Goal: Information Seeking & Learning: Get advice/opinions

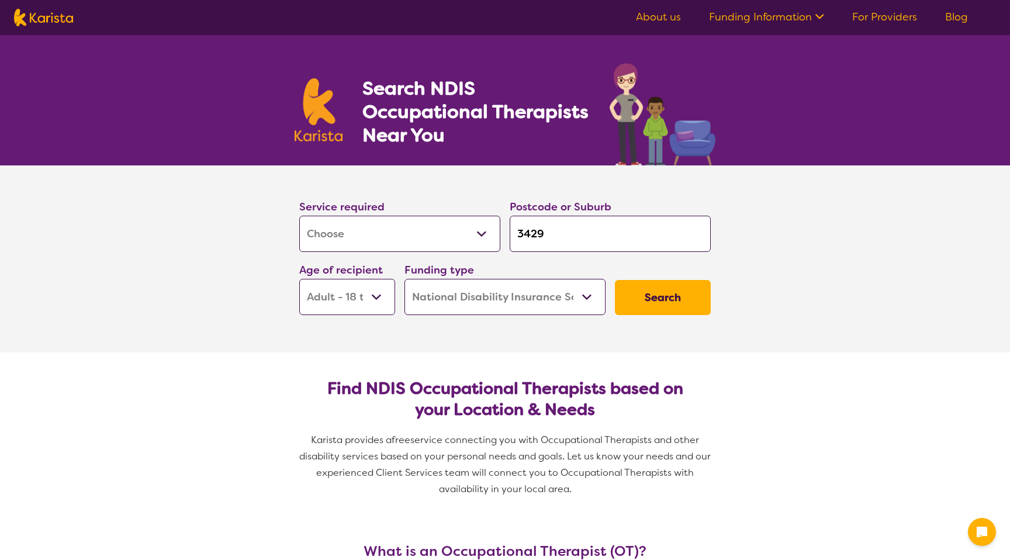
select select "[MEDICAL_DATA]"
select select "AD"
select select "NDIS"
select select "[MEDICAL_DATA]"
select select "AD"
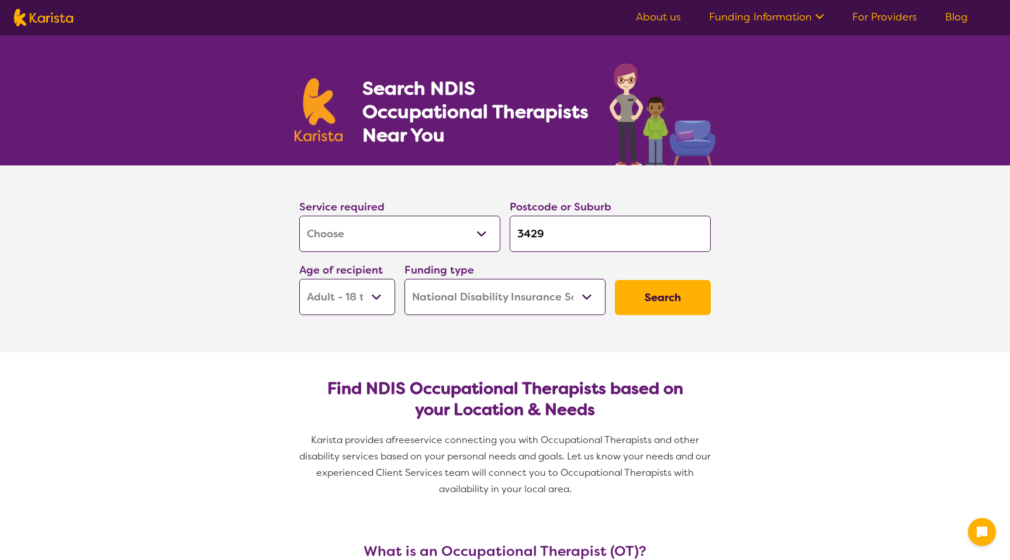
select select "NDIS"
click at [370, 239] on select "Allied Health Assistant Assessment ([MEDICAL_DATA] or [MEDICAL_DATA]) Behaviour…" at bounding box center [399, 234] width 201 height 36
select select "[MEDICAL_DATA]"
click at [299, 216] on select "Allied Health Assistant Assessment ([MEDICAL_DATA] or [MEDICAL_DATA]) Behaviour…" at bounding box center [399, 234] width 201 height 36
select select "[MEDICAL_DATA]"
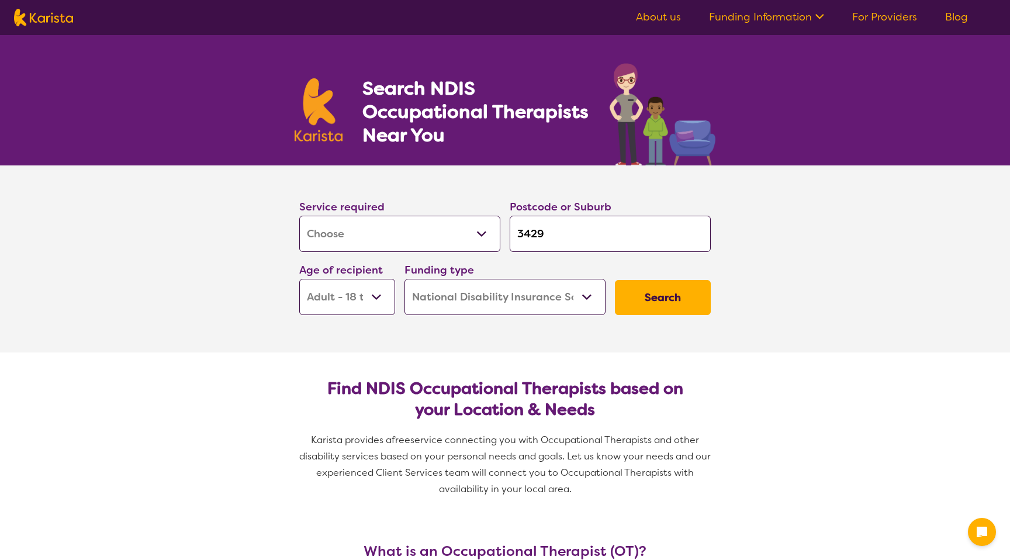
click at [556, 240] on input "3429" at bounding box center [610, 234] width 201 height 36
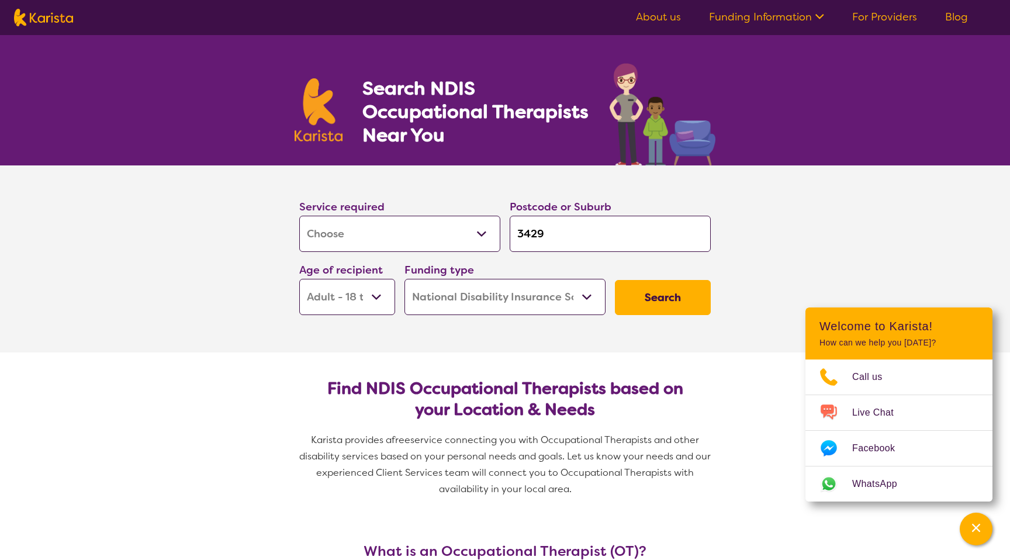
click at [556, 240] on input "3429" at bounding box center [610, 234] width 201 height 36
type input "2"
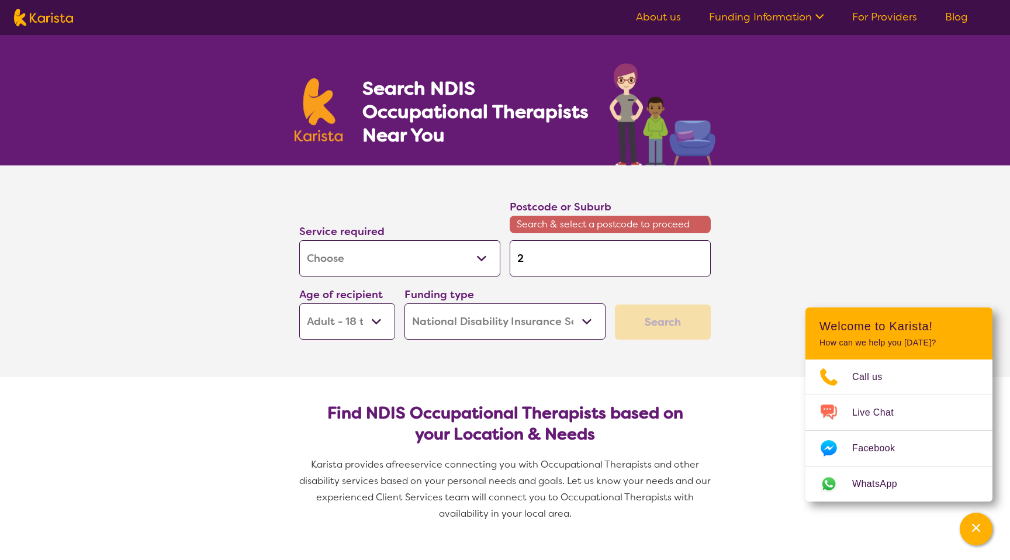
type input "21"
type input "217"
type input "21"
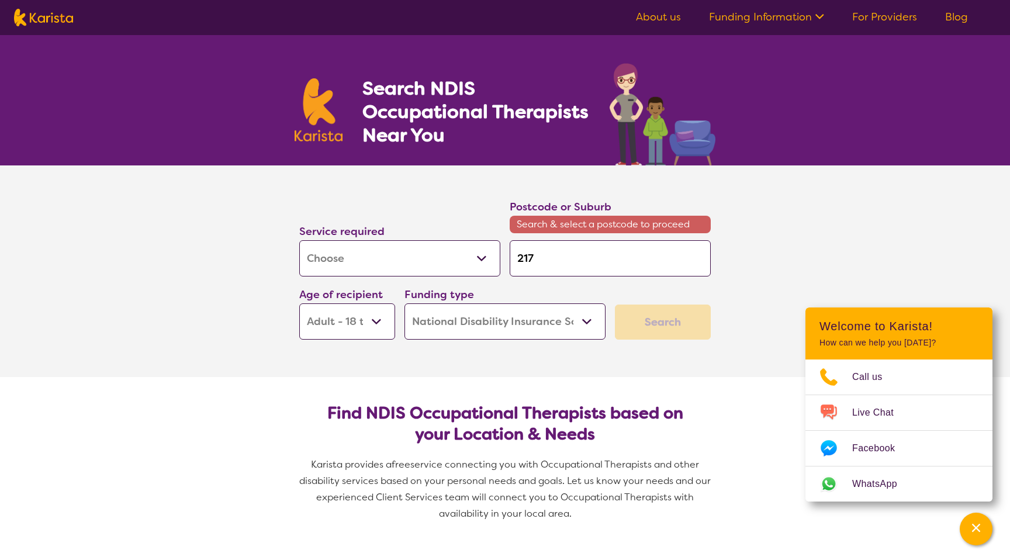
type input "21"
type input "2"
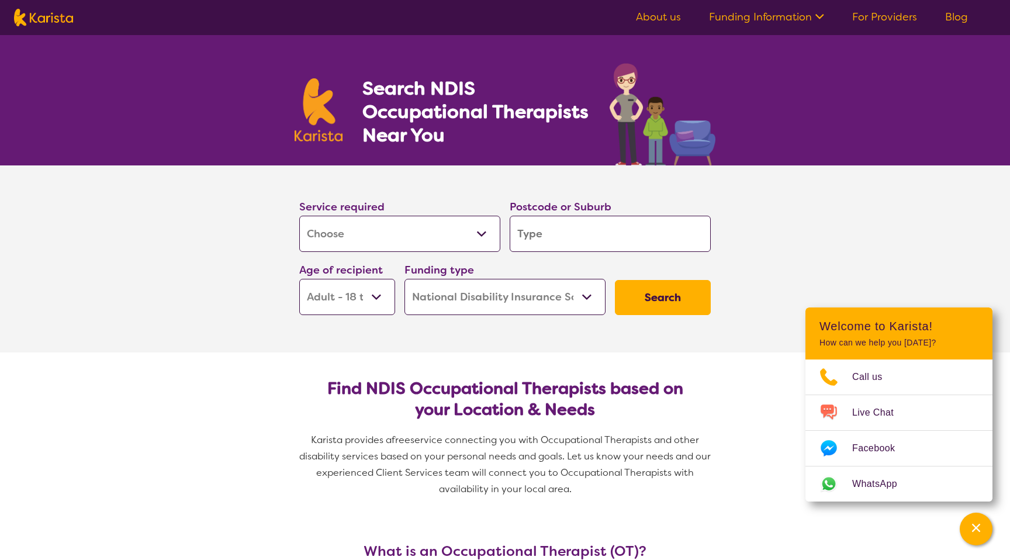
type input "3"
type input "31"
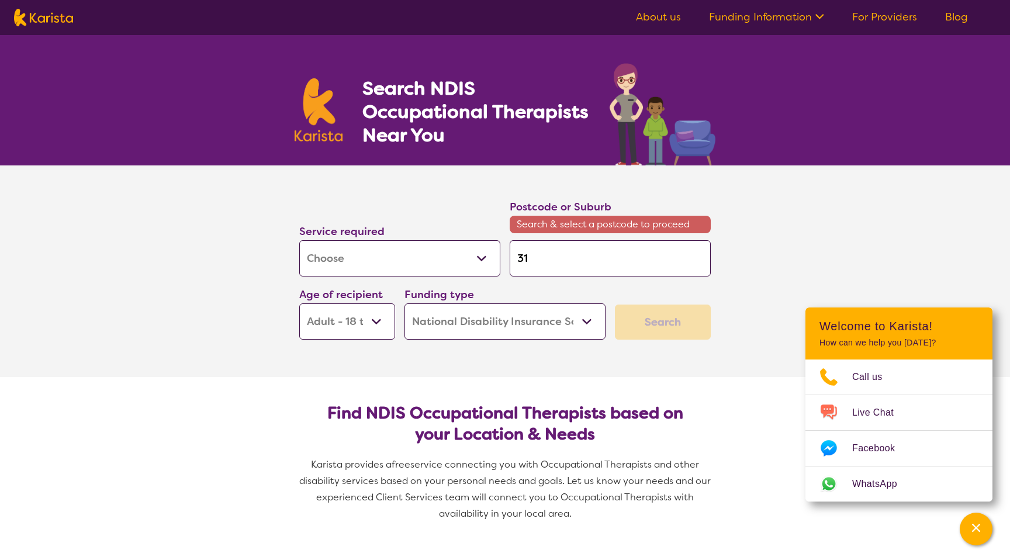
type input "317"
type input "3171"
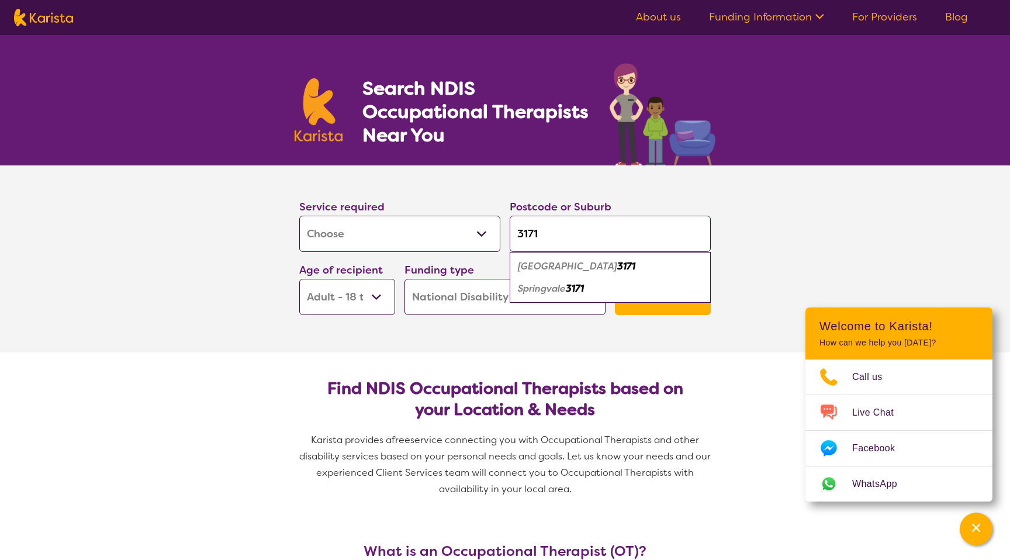
type input "3171"
click at [552, 292] on em "Springvale" at bounding box center [542, 288] width 48 height 12
click at [371, 294] on select "Early Childhood - 0 to 9 Child - 10 to 11 Adolescent - 12 to 17 Adult - 18 to 6…" at bounding box center [347, 297] width 96 height 36
select select "AG"
click at [299, 279] on select "Early Childhood - 0 to 9 Child - 10 to 11 Adolescent - 12 to 17 Adult - 18 to 6…" at bounding box center [347, 297] width 96 height 36
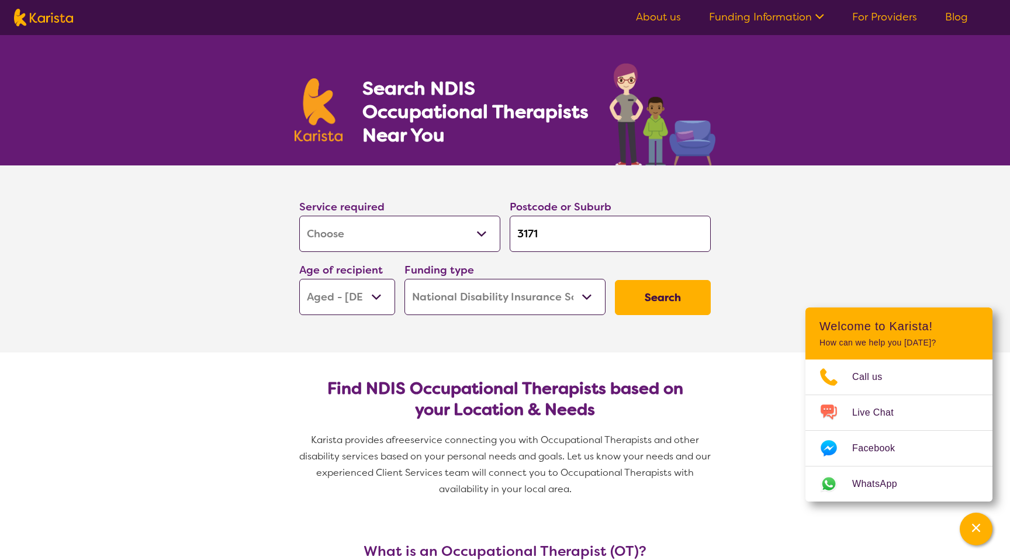
select select "AG"
click at [664, 293] on button "Search" at bounding box center [663, 297] width 96 height 35
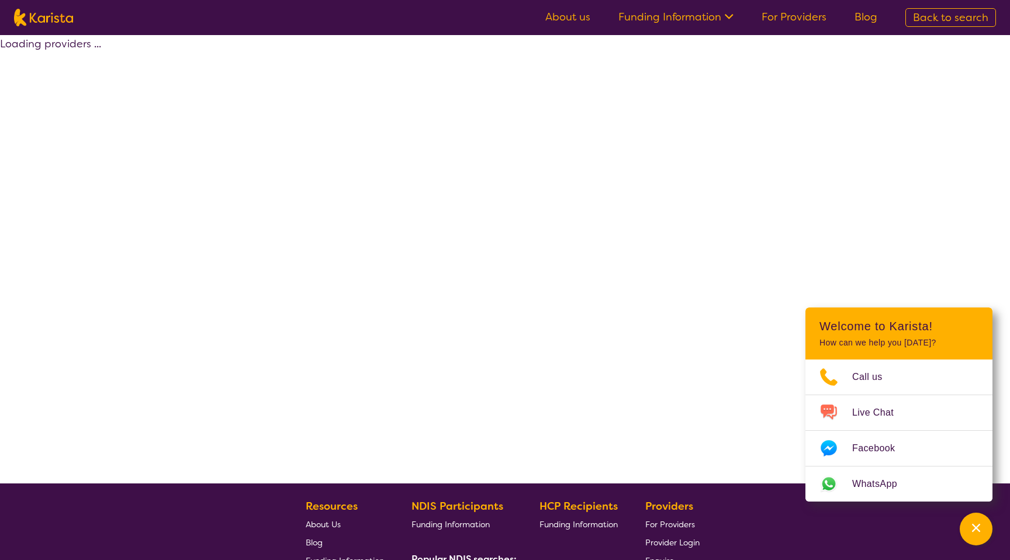
select select "by_score"
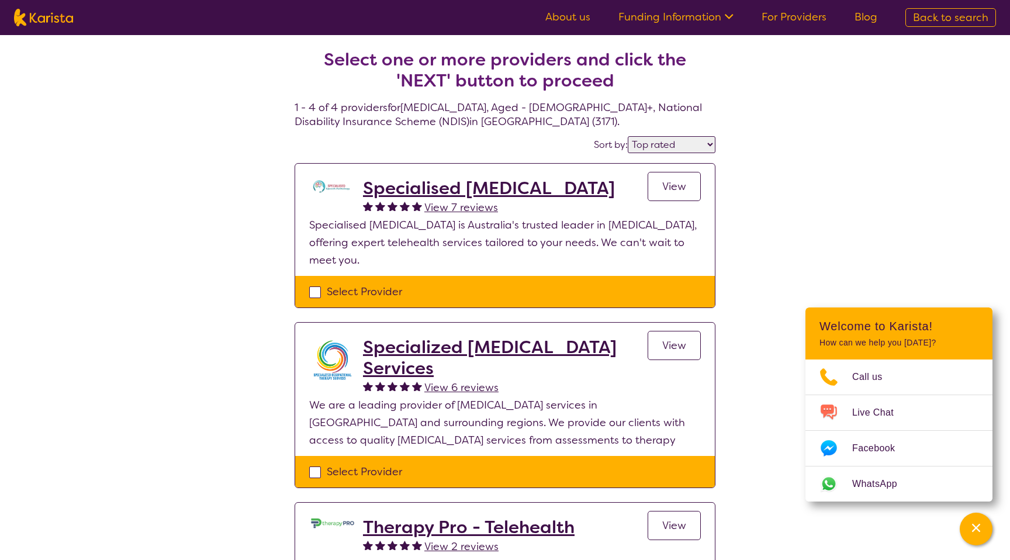
click at [428, 183] on h2 "Specialised [MEDICAL_DATA]" at bounding box center [489, 188] width 252 height 21
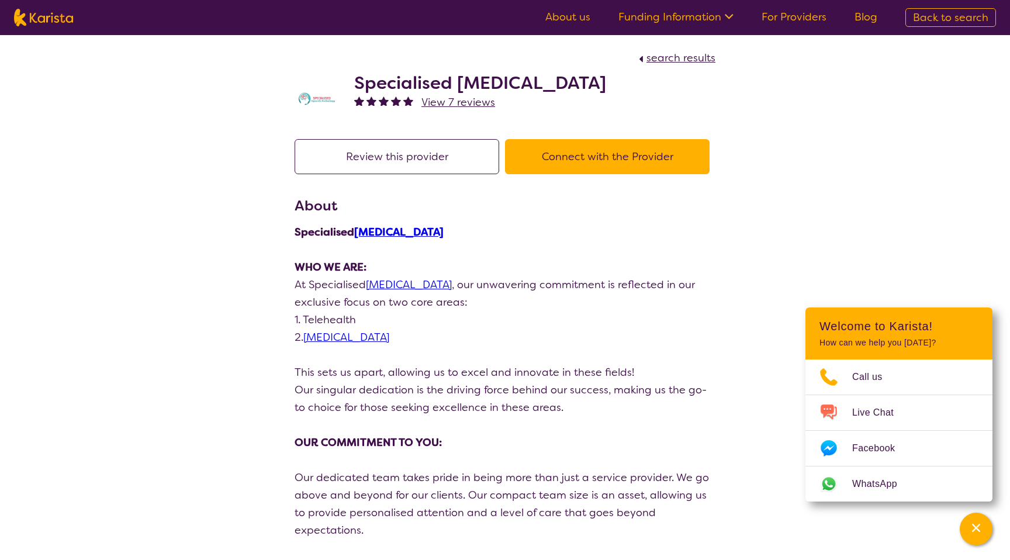
click at [446, 88] on h2 "Specialised [MEDICAL_DATA]" at bounding box center [480, 82] width 252 height 21
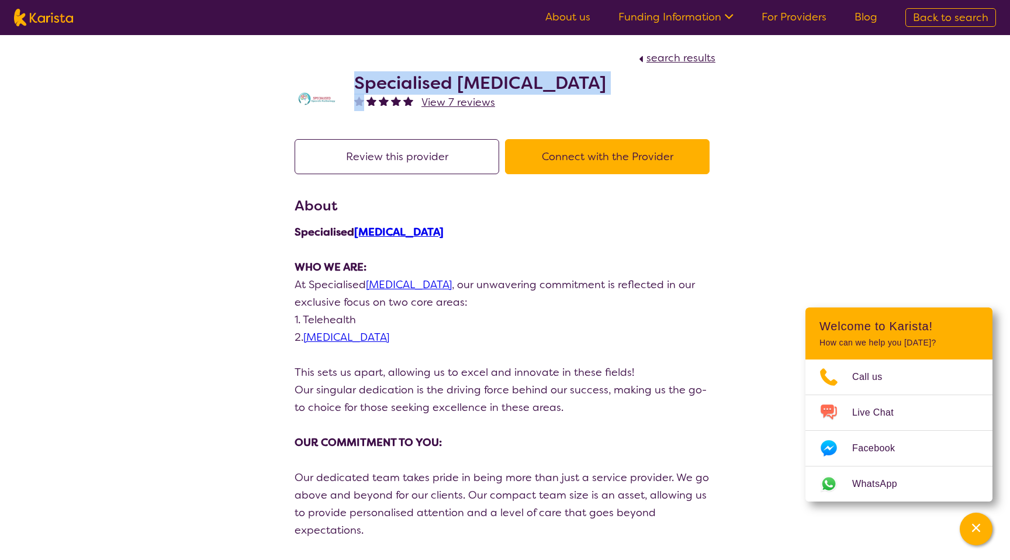
click at [446, 88] on h2 "Specialised [MEDICAL_DATA]" at bounding box center [480, 82] width 252 height 21
copy h2 "Specialised [MEDICAL_DATA]"
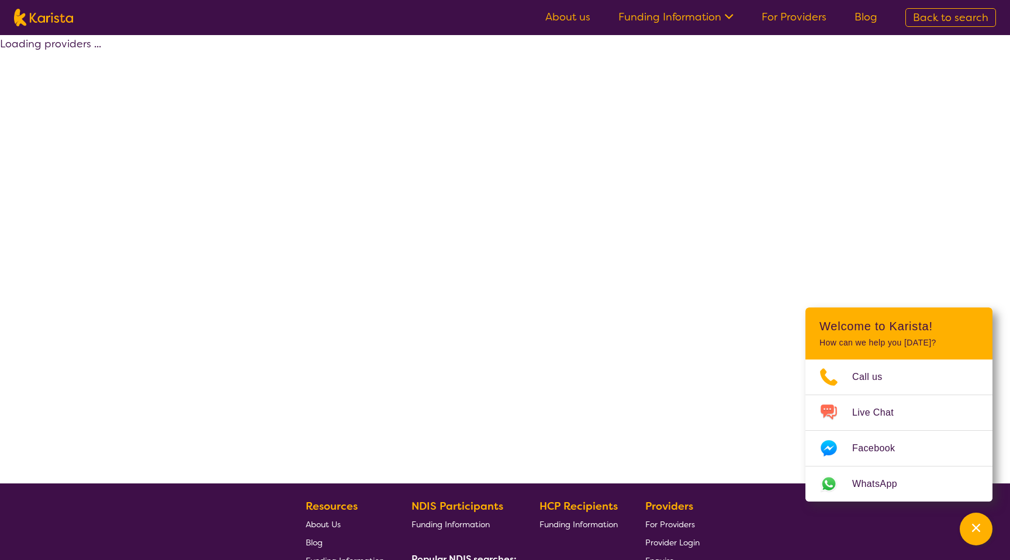
select select "by_score"
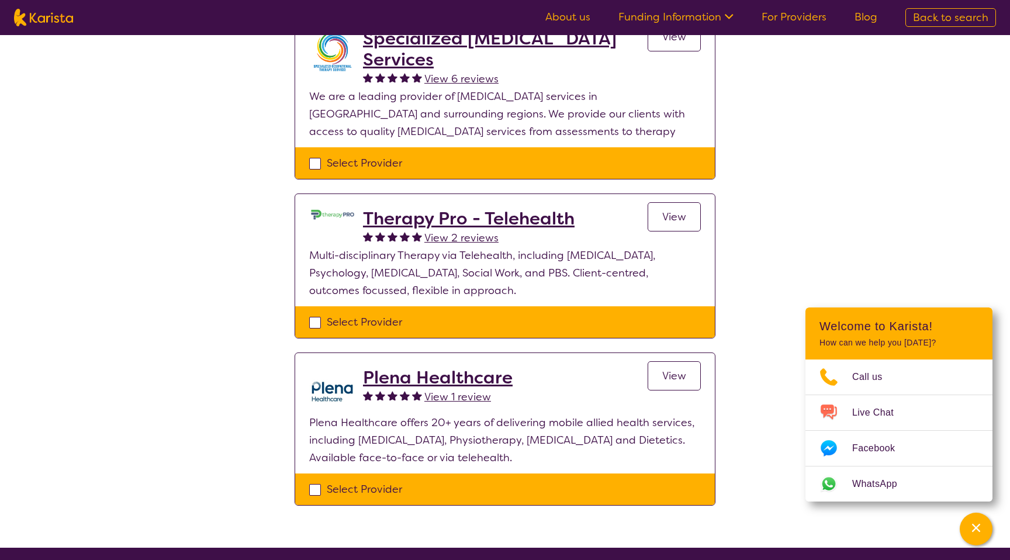
scroll to position [313, 0]
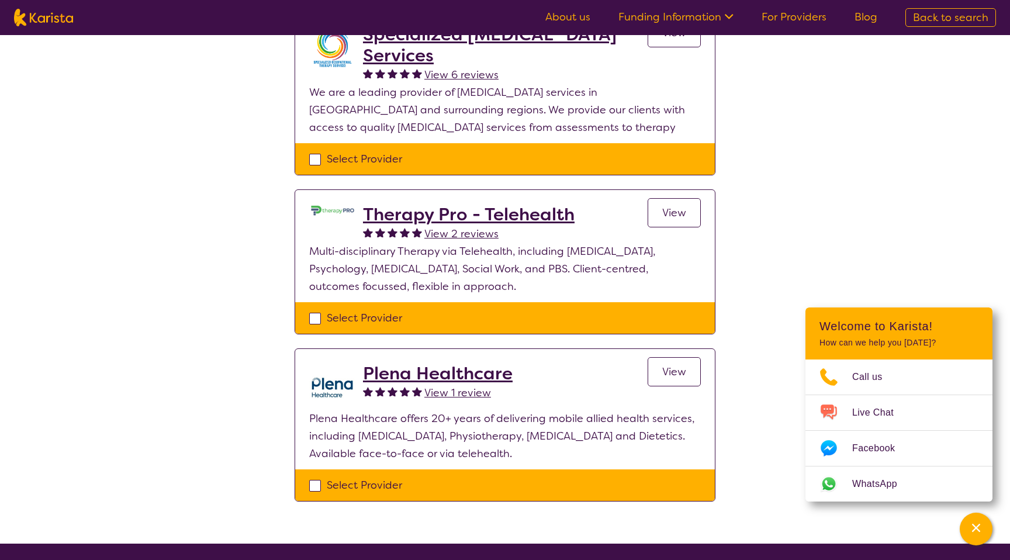
click at [451, 373] on h2 "Plena Healthcare" at bounding box center [438, 373] width 150 height 21
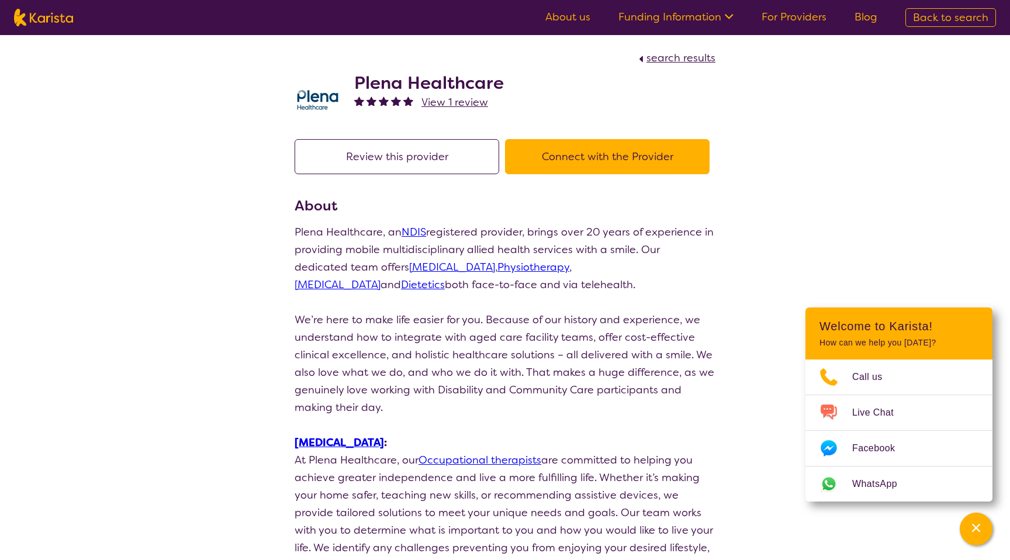
click at [417, 82] on h2 "Plena Healthcare" at bounding box center [429, 82] width 150 height 21
click at [417, 81] on h2 "Plena Healthcare" at bounding box center [429, 82] width 150 height 21
copy h2 "Plena Healthcare"
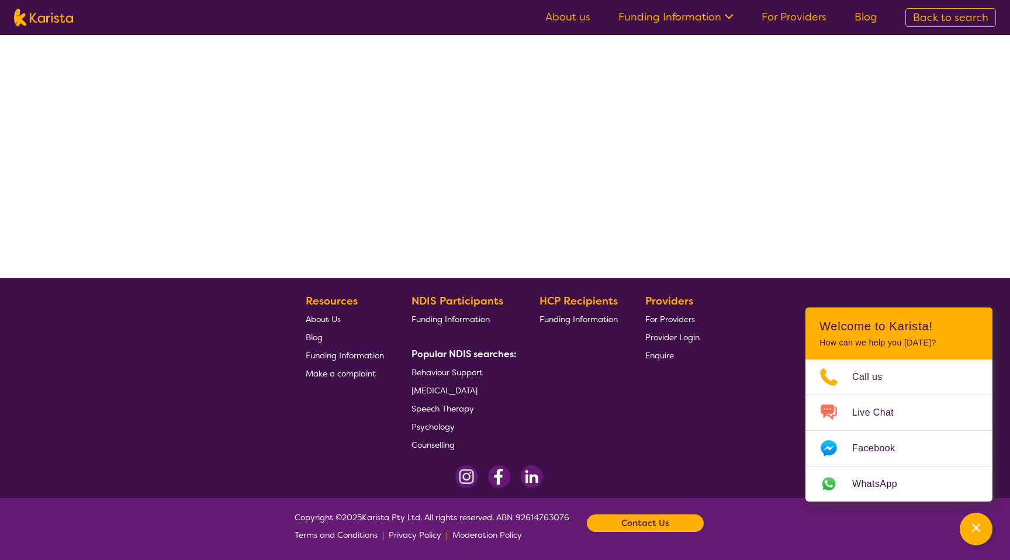
select select "by_score"
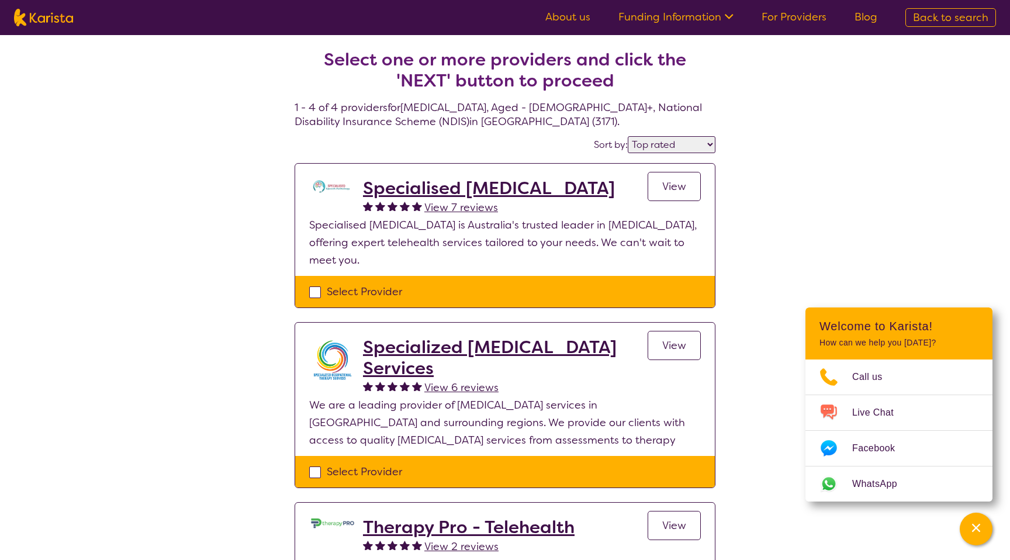
click at [641, 144] on select "Highly reviewed Top rated" at bounding box center [672, 144] width 88 height 17
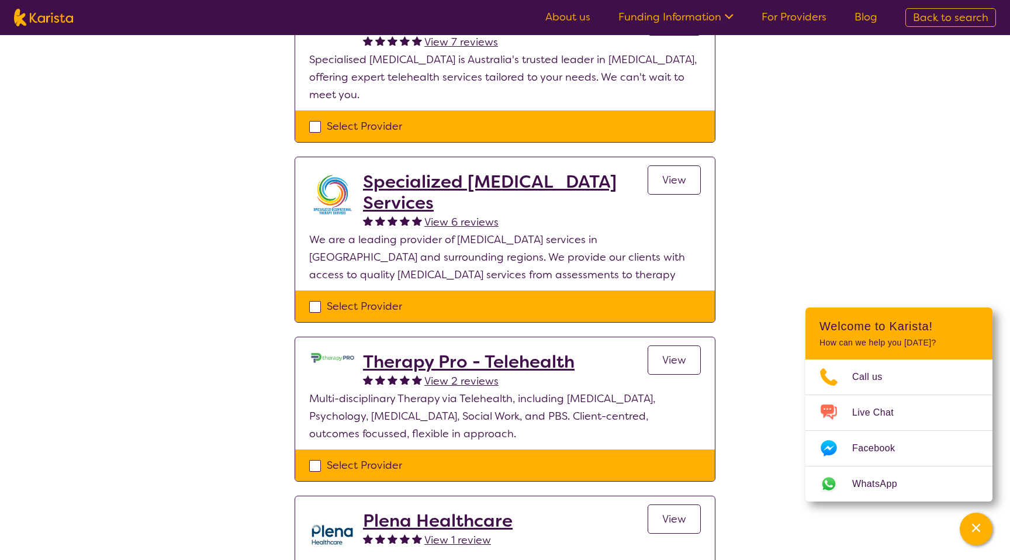
scroll to position [169, 0]
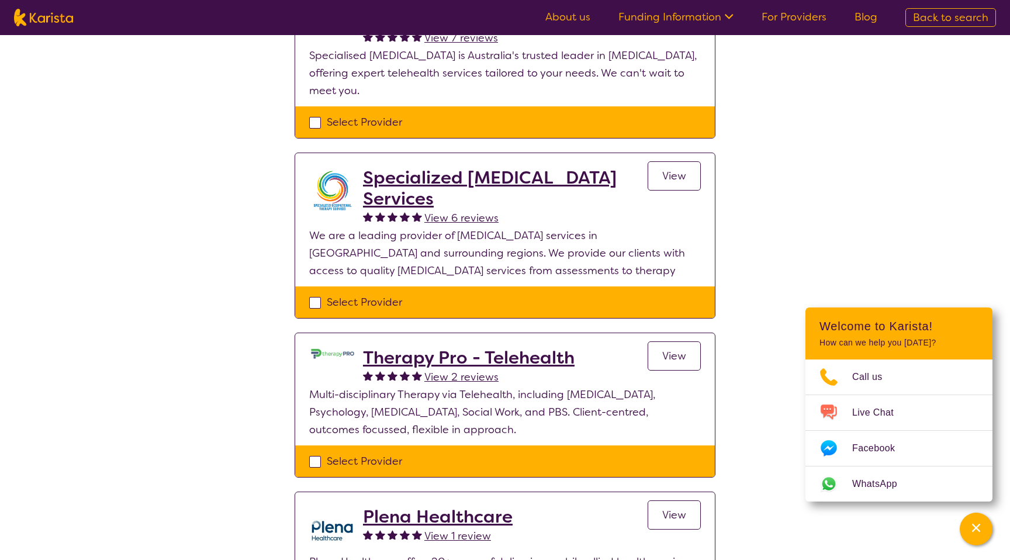
click at [536, 180] on h2 "Specialized [MEDICAL_DATA] Services" at bounding box center [505, 188] width 285 height 42
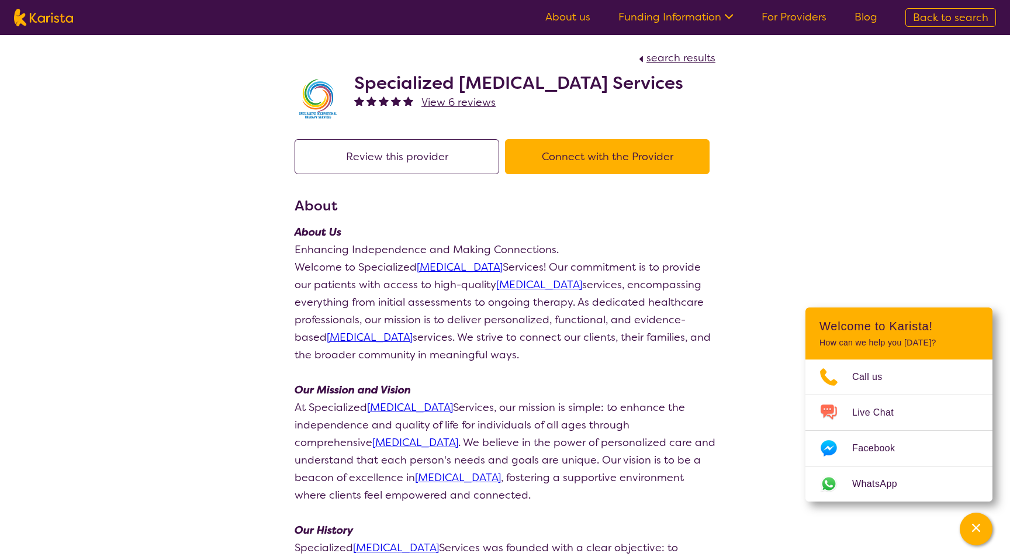
drag, startPoint x: 353, startPoint y: 82, endPoint x: 467, endPoint y: 105, distance: 116.2
click at [467, 106] on div "Specialized [MEDICAL_DATA] Services View 6 reviews" at bounding box center [504, 96] width 421 height 58
copy h2 "Specialized [MEDICAL_DATA] Services"
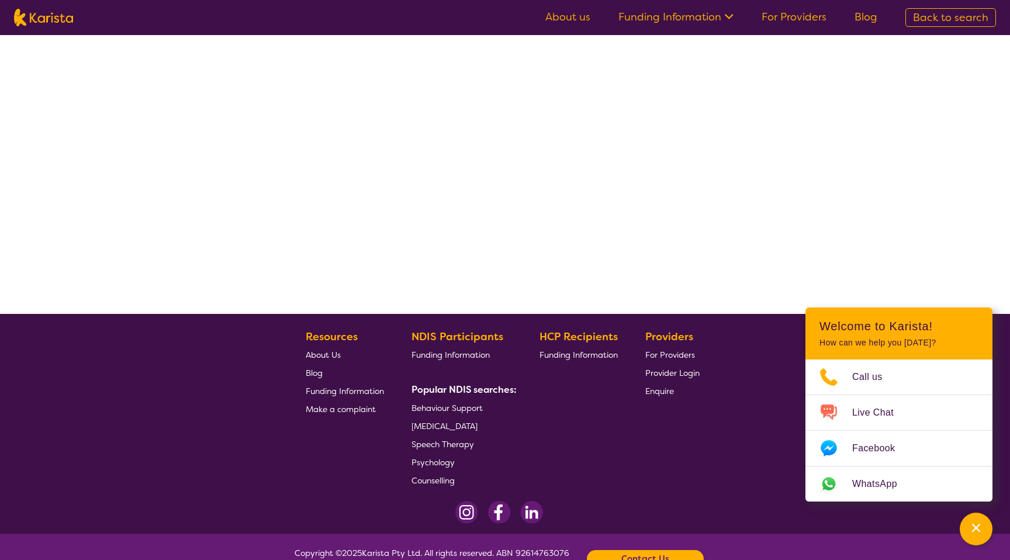
select select "by_score"
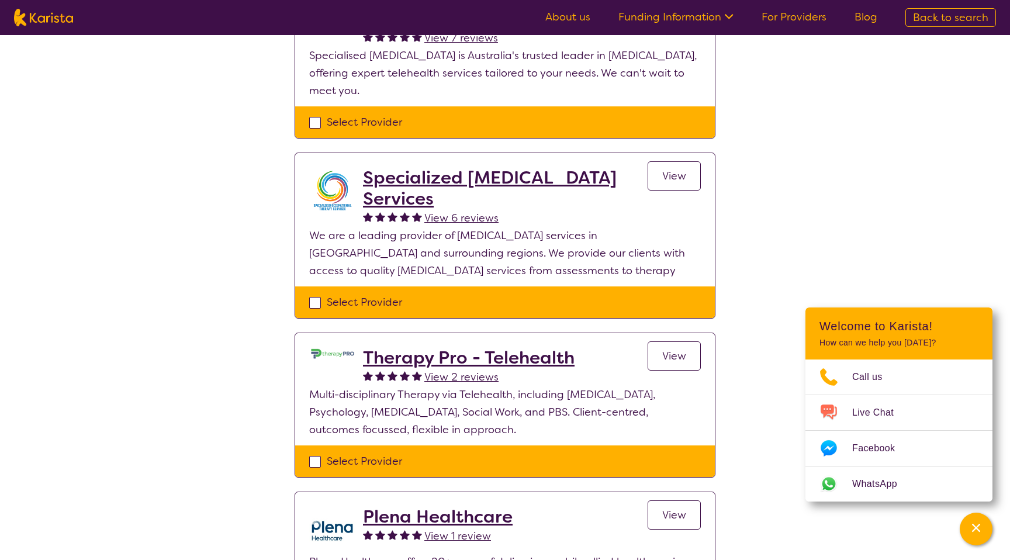
scroll to position [0, 0]
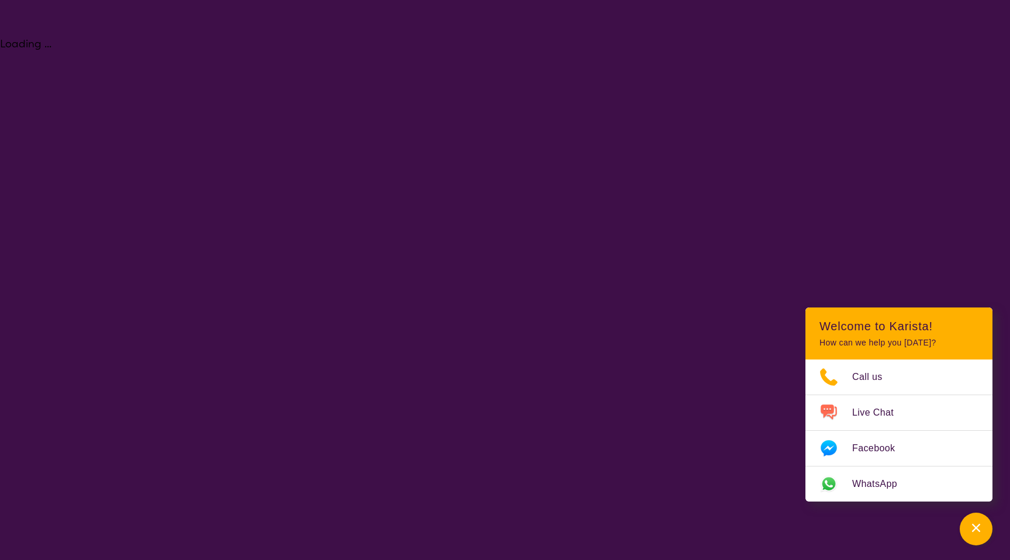
select select "[MEDICAL_DATA]"
select select "AG"
select select "NDIS"
select select "[MEDICAL_DATA]"
select select "AG"
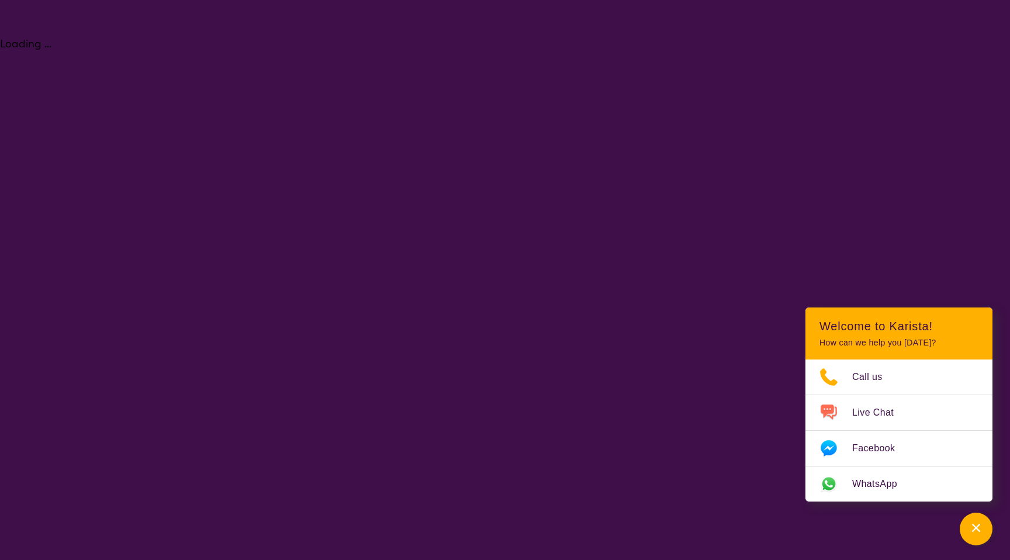
select select "NDIS"
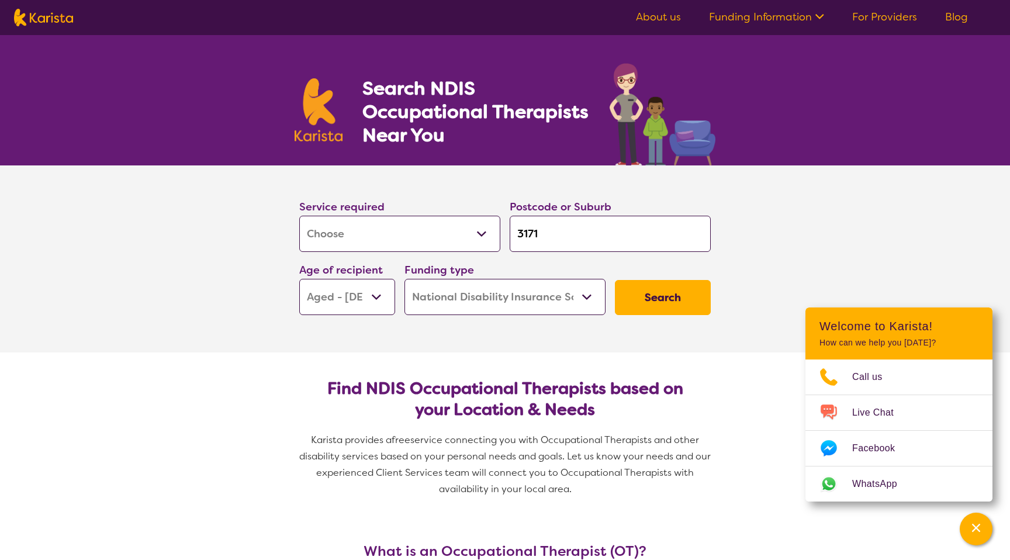
click at [453, 236] on select "Allied Health Assistant Assessment ([MEDICAL_DATA] or [MEDICAL_DATA]) Behaviour…" at bounding box center [399, 234] width 201 height 36
